Goal: Register for event/course

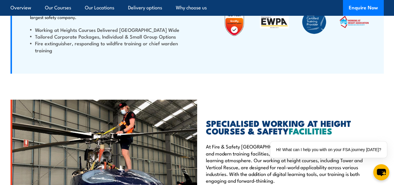
scroll to position [1429, 0]
